Goal: Information Seeking & Learning: Learn about a topic

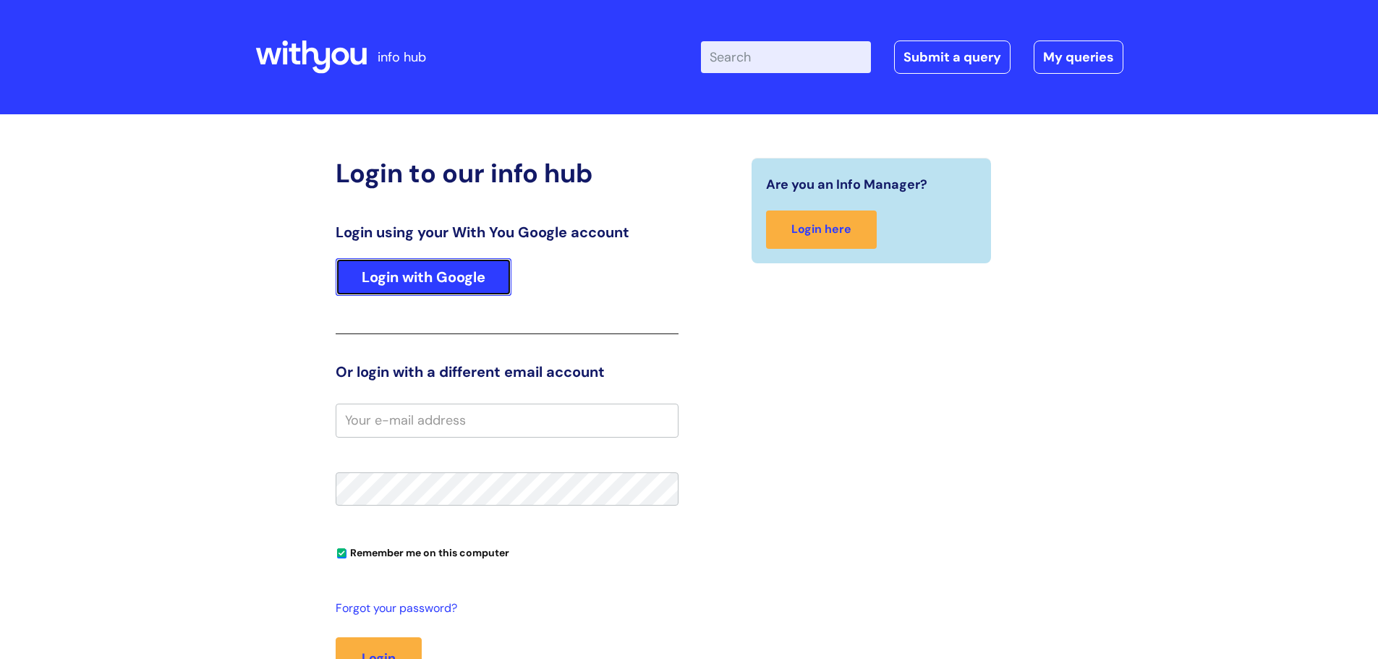
click at [436, 274] on link "Login with Google" at bounding box center [424, 277] width 176 height 38
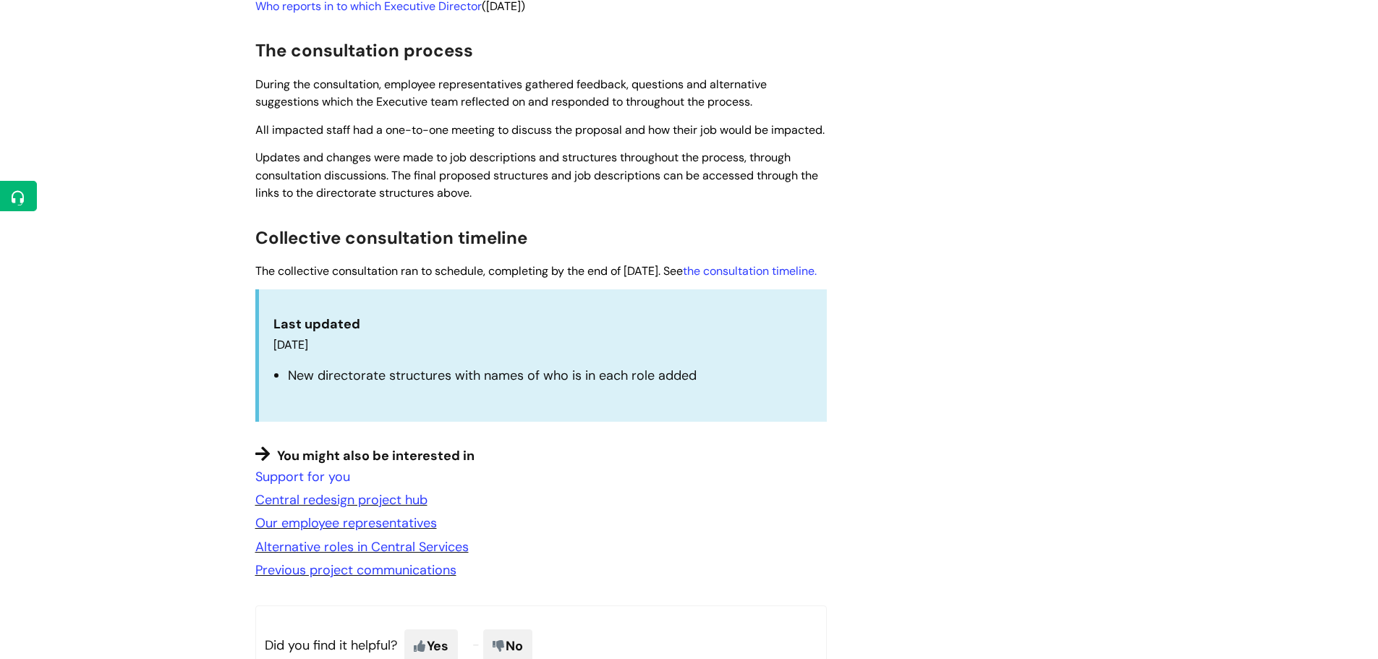
scroll to position [1230, 0]
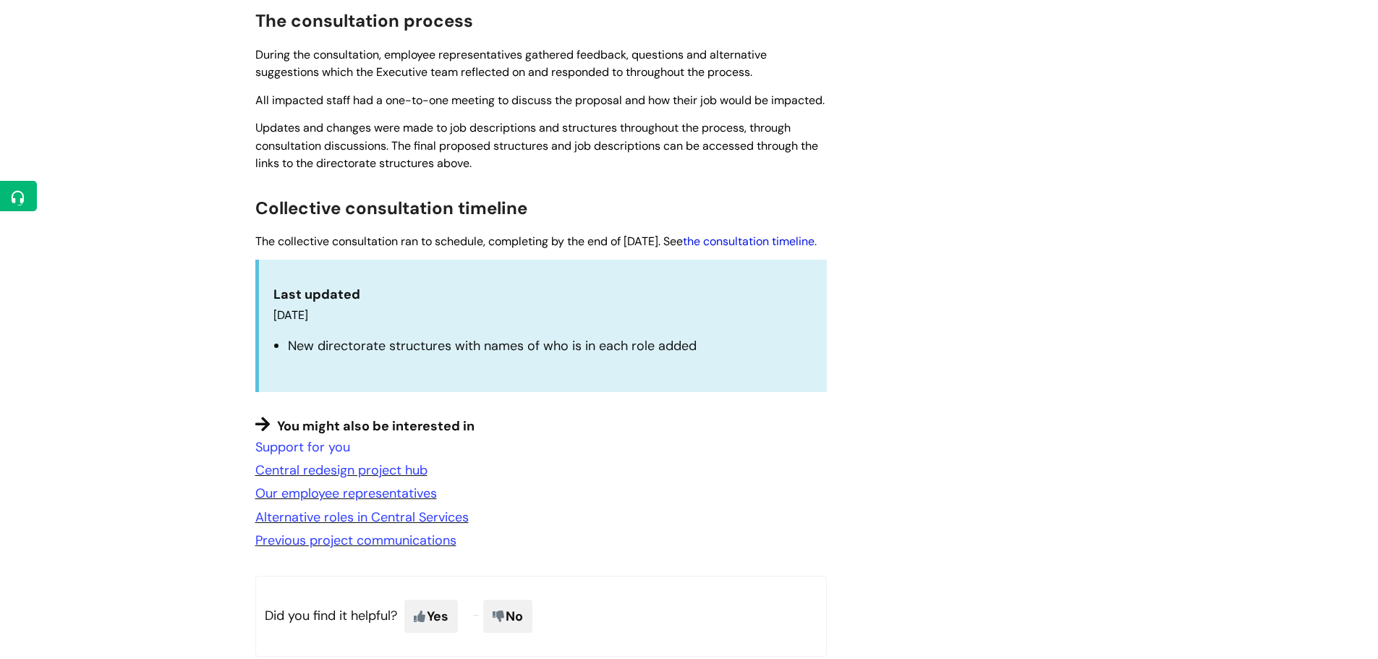
click at [749, 249] on link "the consultation timeline." at bounding box center [750, 241] width 134 height 15
